Goal: Task Accomplishment & Management: Use online tool/utility

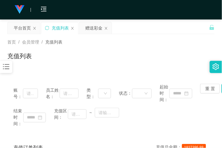
drag, startPoint x: 6, startPoint y: 75, endPoint x: 8, endPoint y: 71, distance: 3.6
click at [8, 70] on icon "图标: bars" at bounding box center [6, 67] width 8 height 8
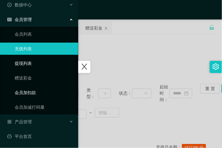
scroll to position [27, 0]
click at [36, 122] on div "产品管理" at bounding box center [39, 122] width 78 height 12
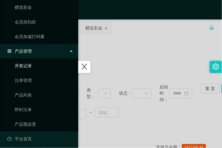
scroll to position [100, 0]
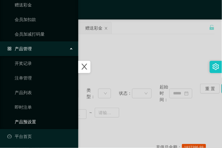
click at [33, 122] on link "产品预设置" at bounding box center [44, 122] width 59 height 12
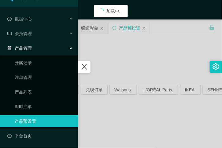
scroll to position [13, 0]
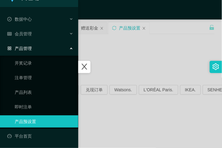
click at [128, 64] on div at bounding box center [111, 74] width 222 height 148
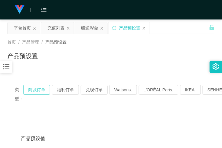
click at [38, 88] on button "商城订单" at bounding box center [36, 90] width 27 height 10
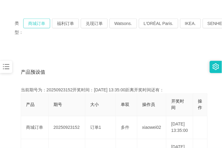
scroll to position [67, 0]
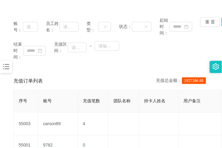
click at [11, 67] on div at bounding box center [6, 67] width 12 height 12
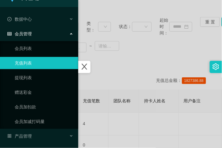
click at [45, 99] on ul "会员列表 充值列表 提现列表 赠送彩金 会员加扣款 会员加减打码量" at bounding box center [39, 85] width 78 height 88
click at [42, 95] on link "赠送彩金" at bounding box center [44, 92] width 59 height 12
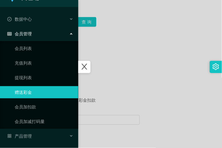
click at [105, 74] on div at bounding box center [111, 74] width 222 height 148
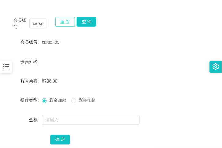
click at [74, 22] on button "重 置" at bounding box center [65, 22] width 20 height 10
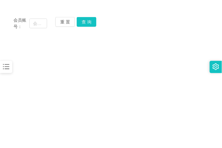
click at [115, 54] on main "关闭左侧 关闭右侧 关闭其它 刷新页面 平台首页 充值列表 赠送彩金 产品预设置 首页 / 会员管理 / 赠送彩金 / 赠送彩金 会员账号： 重 置 查 询 …" at bounding box center [111, 82] width 222 height 259
click at [42, 25] on input "text" at bounding box center [38, 24] width 18 height 10
paste input "ttx"
type input "ttx"
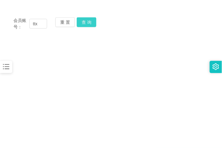
click at [81, 24] on button "查 询" at bounding box center [87, 22] width 20 height 10
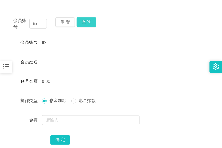
click at [85, 23] on button "查 询" at bounding box center [87, 22] width 20 height 10
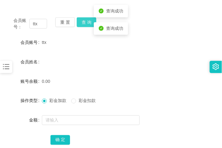
click at [85, 23] on button "查 询" at bounding box center [87, 22] width 20 height 10
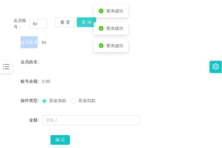
click at [85, 23] on div "重 置 查 询" at bounding box center [72, 23] width 34 height 13
click at [85, 23] on button "查 询" at bounding box center [87, 22] width 20 height 10
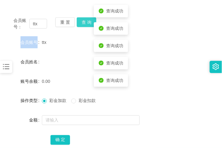
click at [85, 23] on div "重 置 查 询" at bounding box center [72, 23] width 34 height 13
click at [85, 23] on button "查 询" at bounding box center [87, 22] width 20 height 10
